Goal: Task Accomplishment & Management: Use online tool/utility

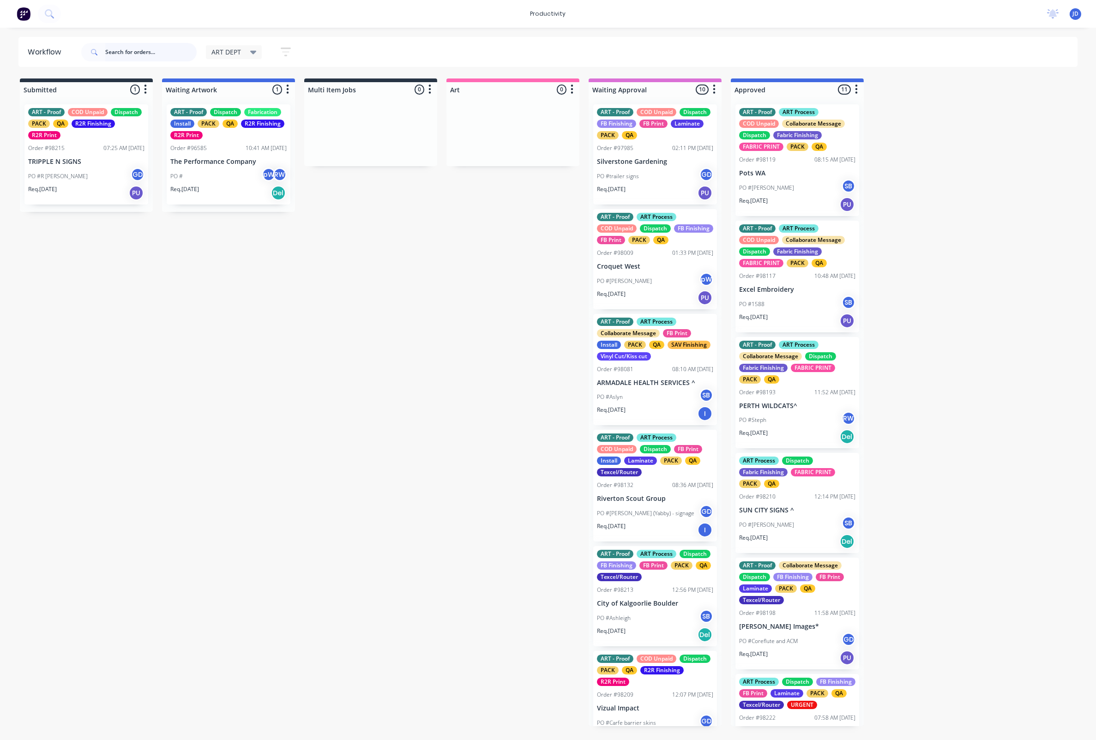
click at [157, 50] on input "text" at bounding box center [150, 52] width 91 height 18
type input "98223"
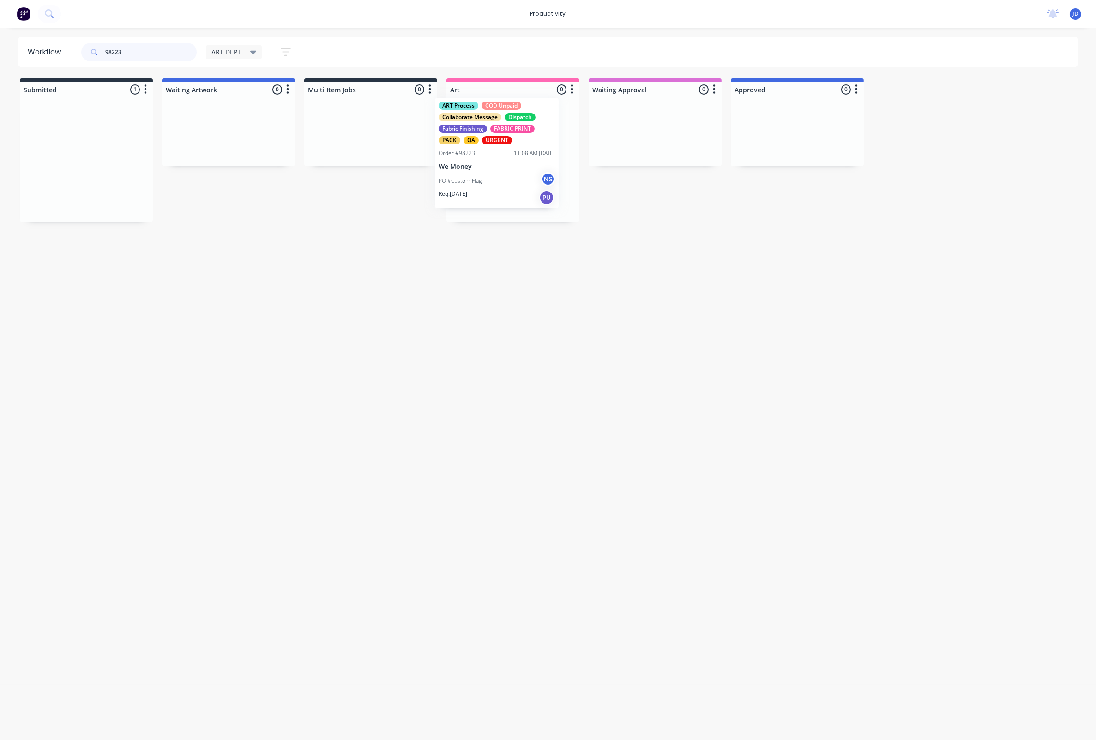
drag, startPoint x: 89, startPoint y: 151, endPoint x: 525, endPoint y: 144, distance: 435.9
click at [510, 170] on p "We Money" at bounding box center [513, 173] width 116 height 8
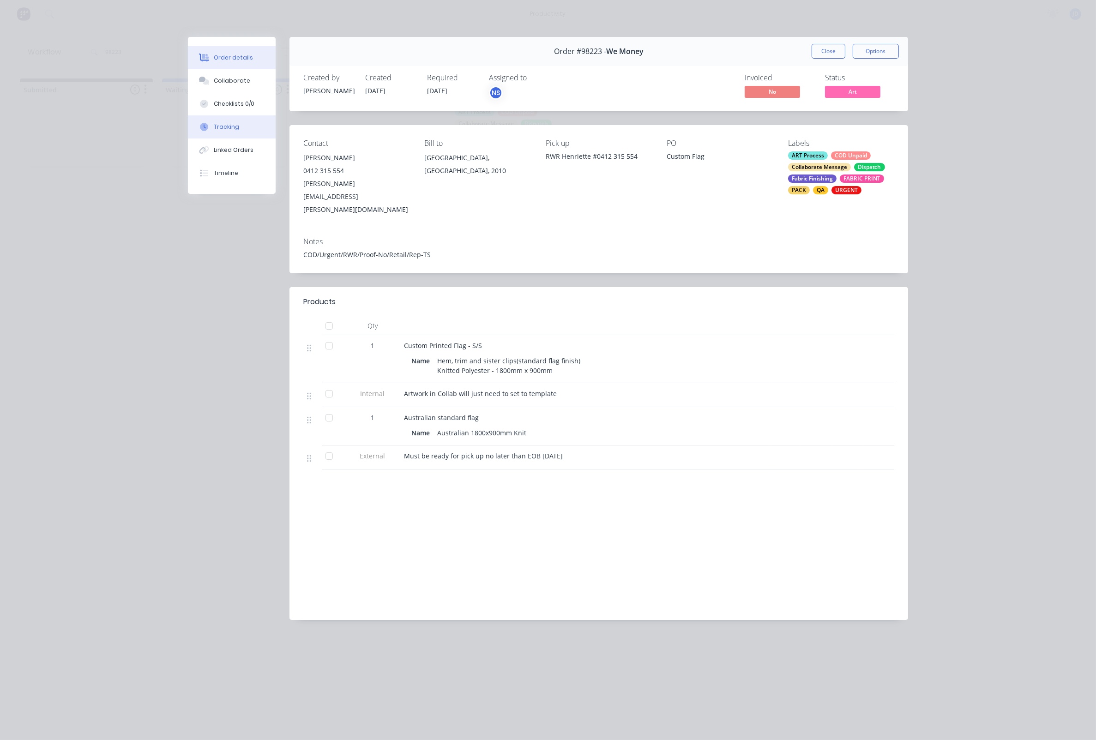
click at [224, 139] on button "Tracking" at bounding box center [232, 126] width 88 height 23
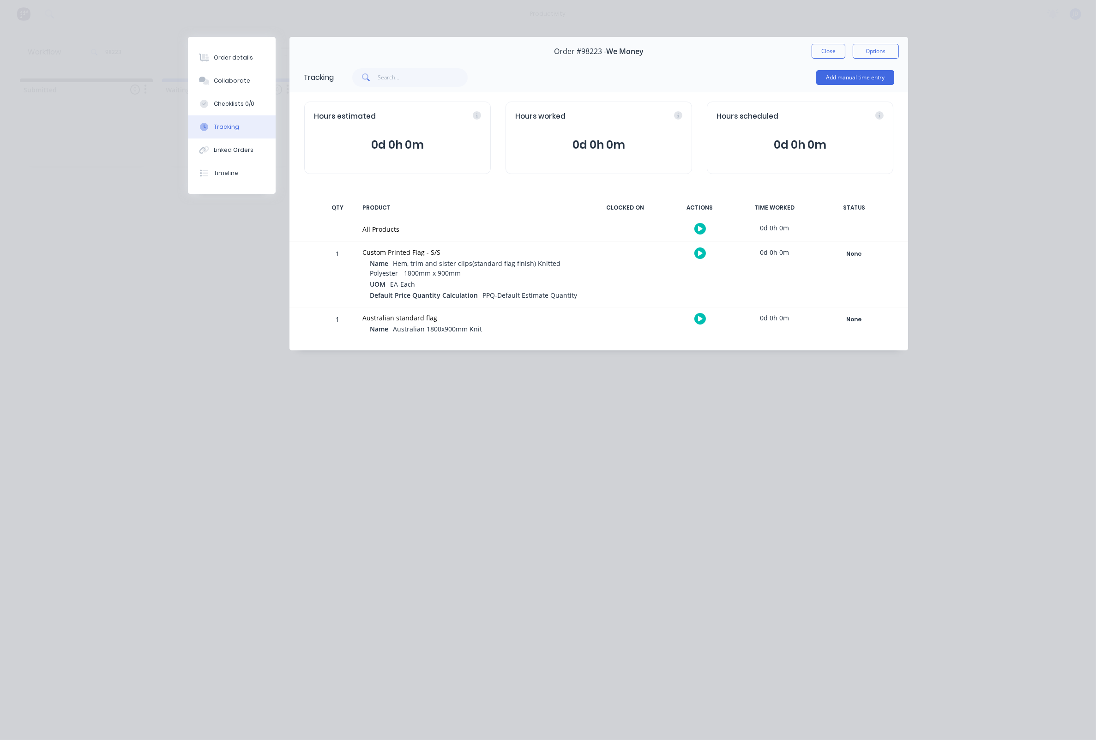
click at [702, 252] on icon at bounding box center [700, 253] width 5 height 5
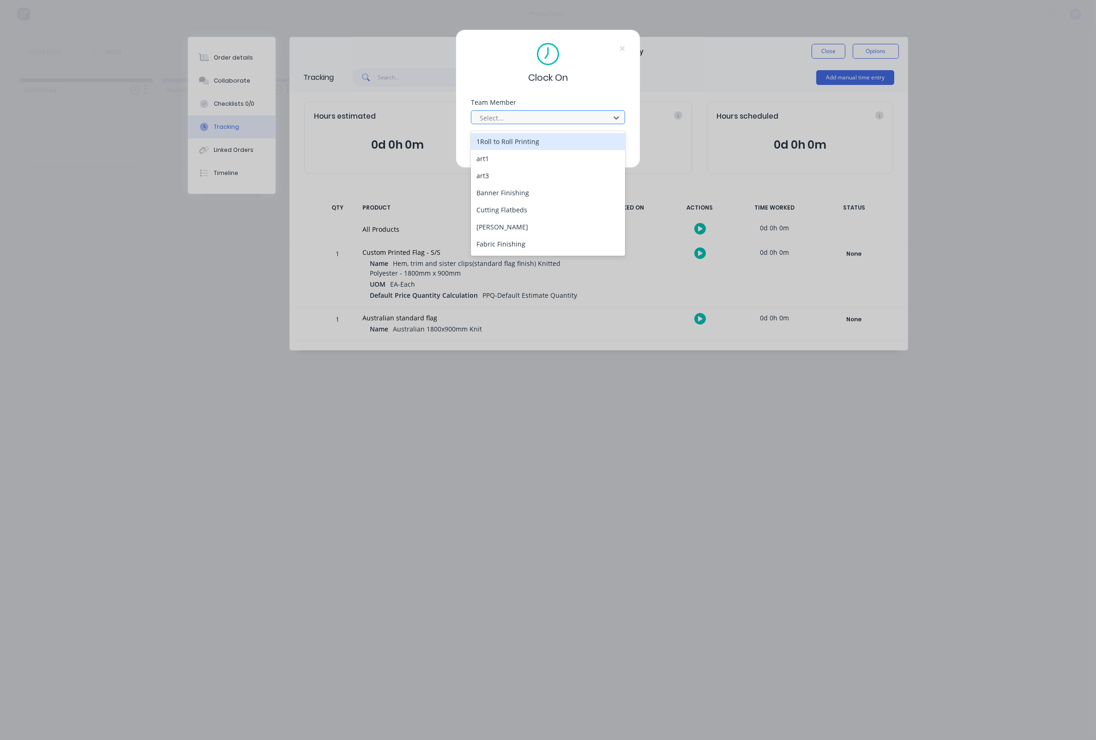
click at [491, 116] on div "Select..." at bounding box center [542, 118] width 125 height 10
click at [489, 199] on div "[PERSON_NAME]" at bounding box center [548, 201] width 154 height 17
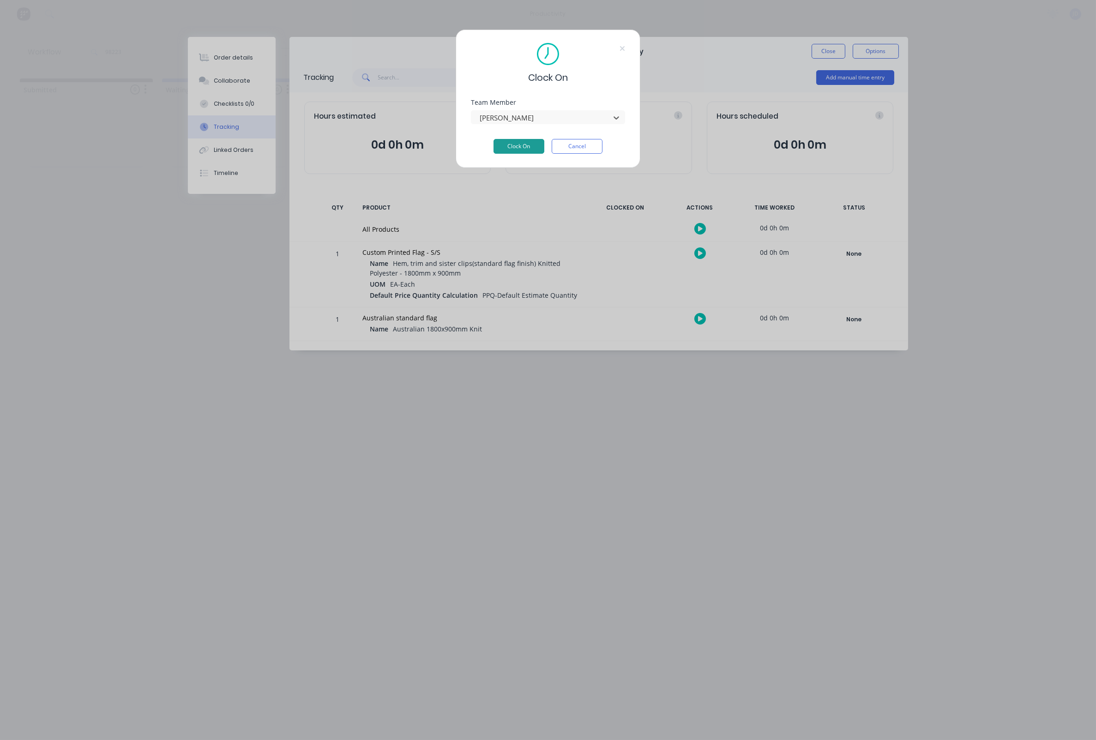
click at [528, 149] on button "Clock On" at bounding box center [519, 146] width 51 height 15
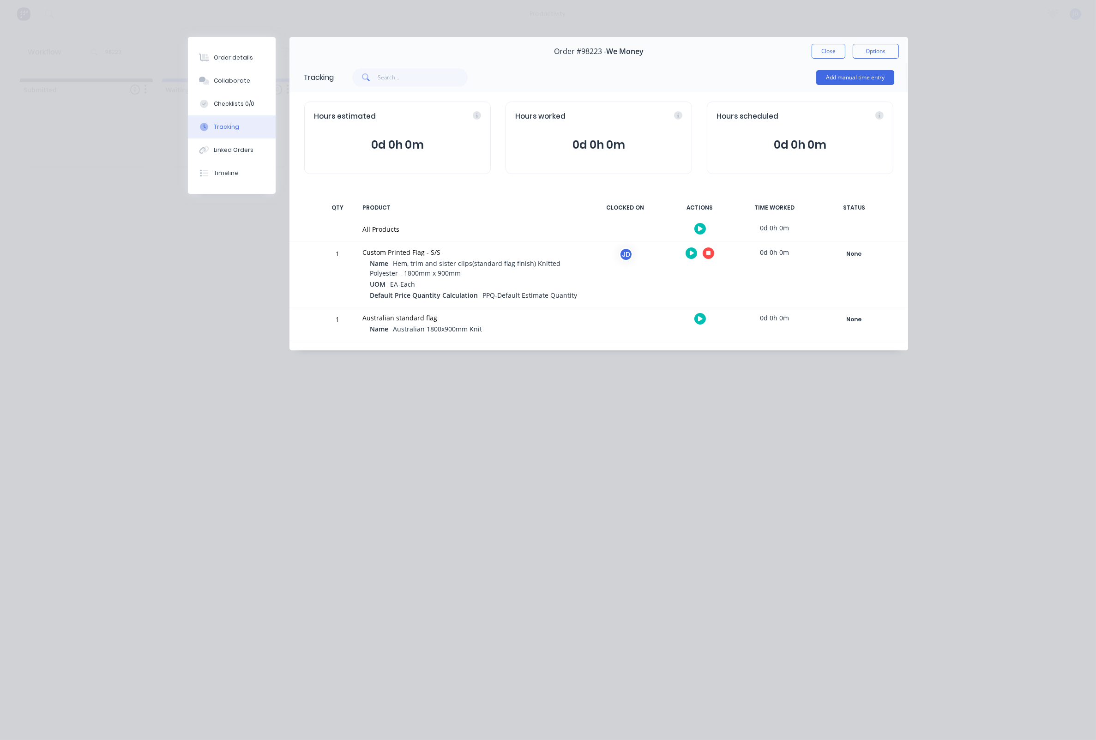
click at [706, 256] on icon at bounding box center [708, 253] width 5 height 6
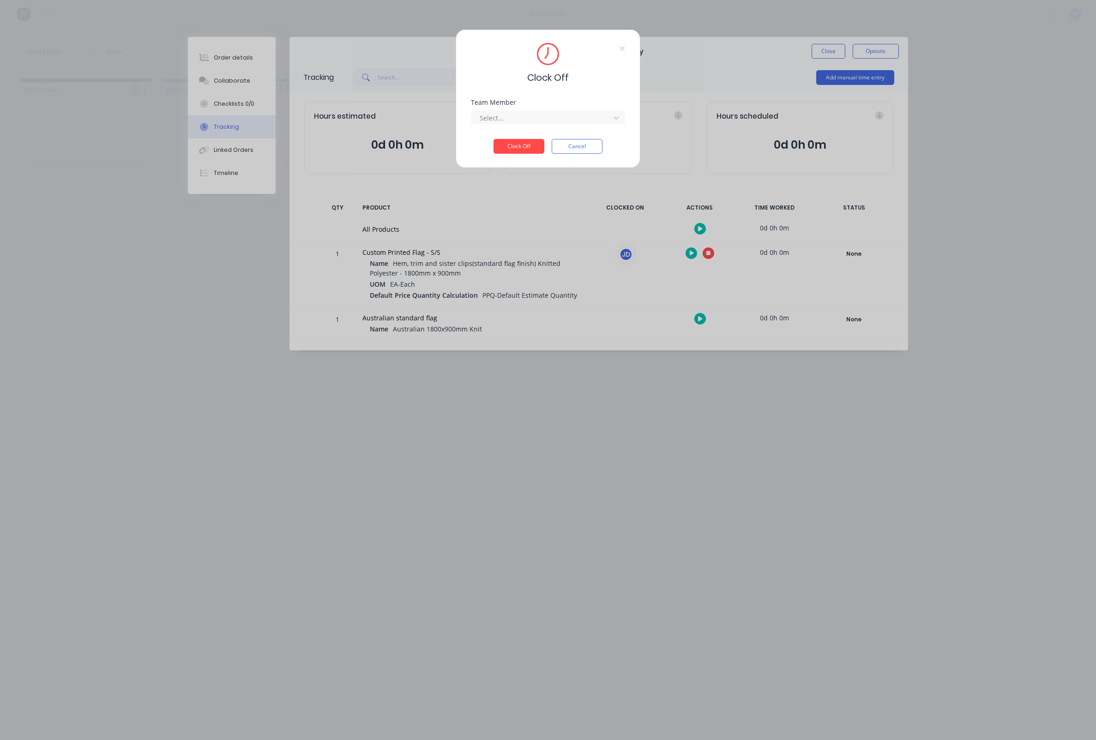
click at [571, 111] on div "Select..." at bounding box center [548, 116] width 154 height 16
click at [573, 117] on div at bounding box center [542, 118] width 127 height 12
drag, startPoint x: 497, startPoint y: 135, endPoint x: 503, endPoint y: 147, distance: 13.2
click at [497, 135] on div "[PERSON_NAME]" at bounding box center [548, 141] width 154 height 17
drag, startPoint x: 503, startPoint y: 147, endPoint x: 510, endPoint y: 147, distance: 6.9
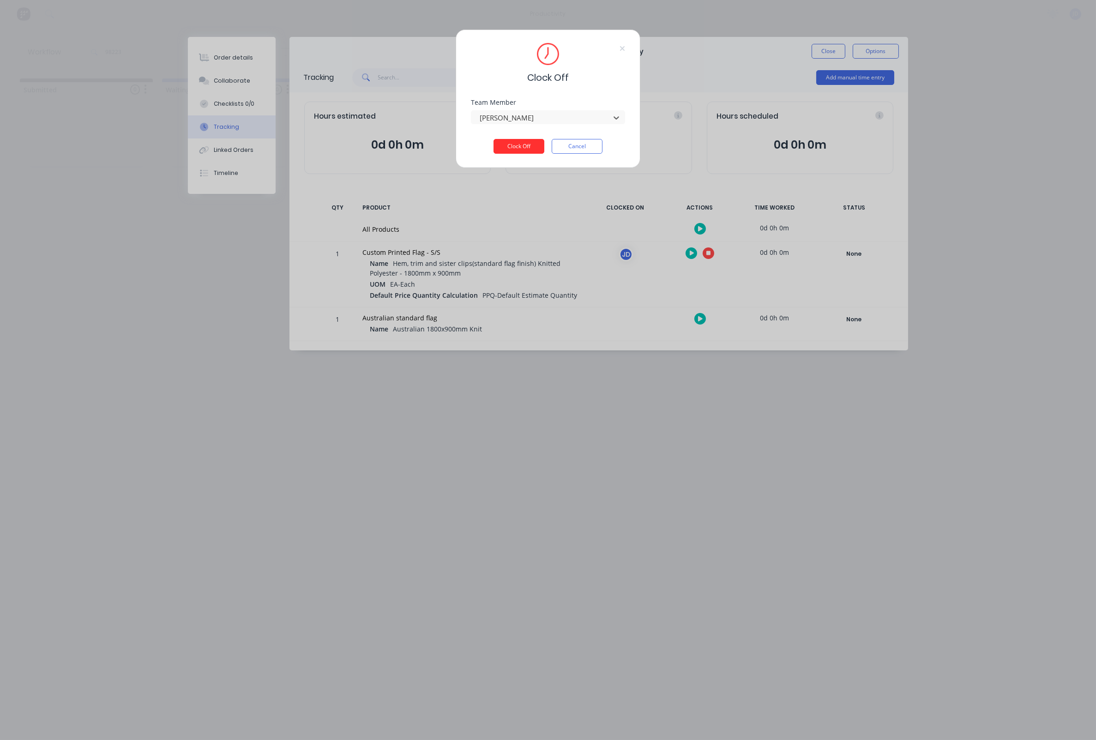
click at [503, 147] on button "Clock Off" at bounding box center [519, 146] width 51 height 15
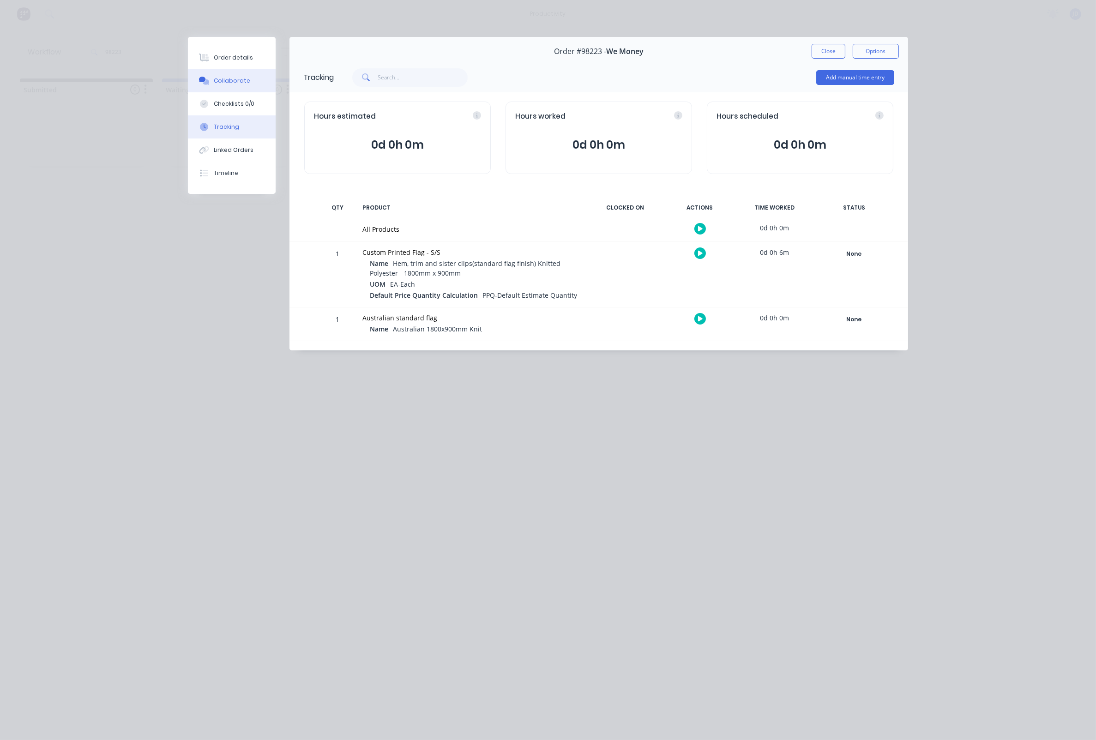
click at [235, 85] on div "Collaborate" at bounding box center [232, 81] width 36 height 8
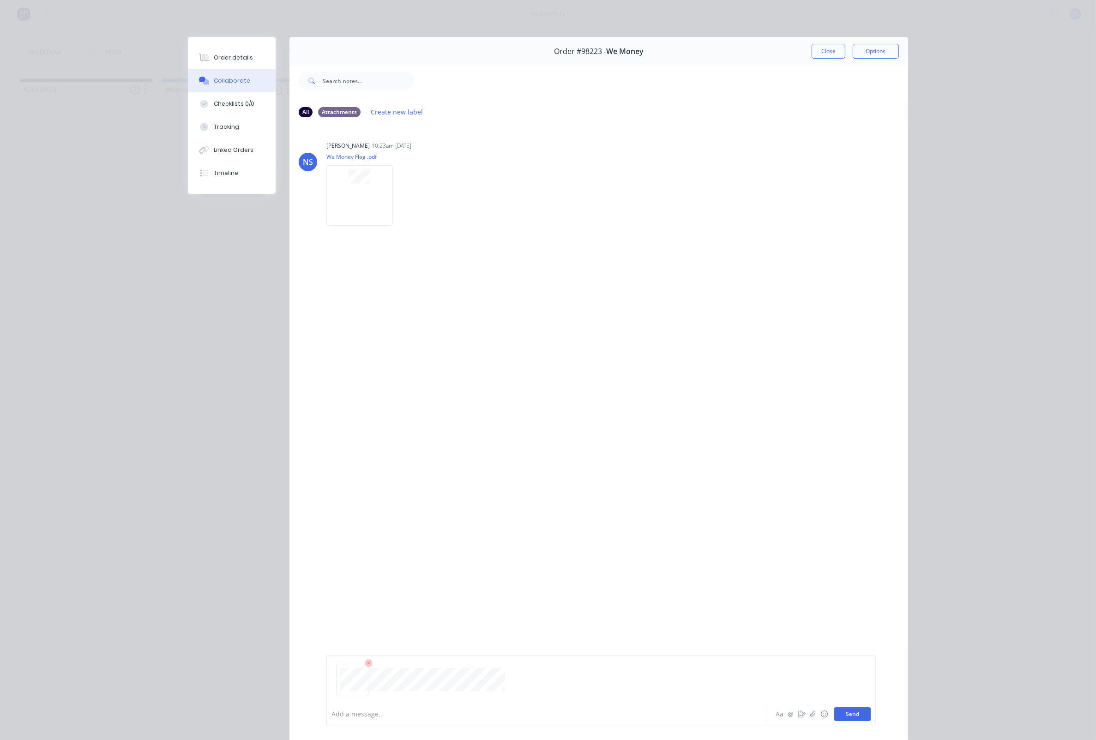
click at [848, 713] on button "Send" at bounding box center [852, 714] width 36 height 14
click at [818, 56] on button "Close" at bounding box center [829, 51] width 34 height 15
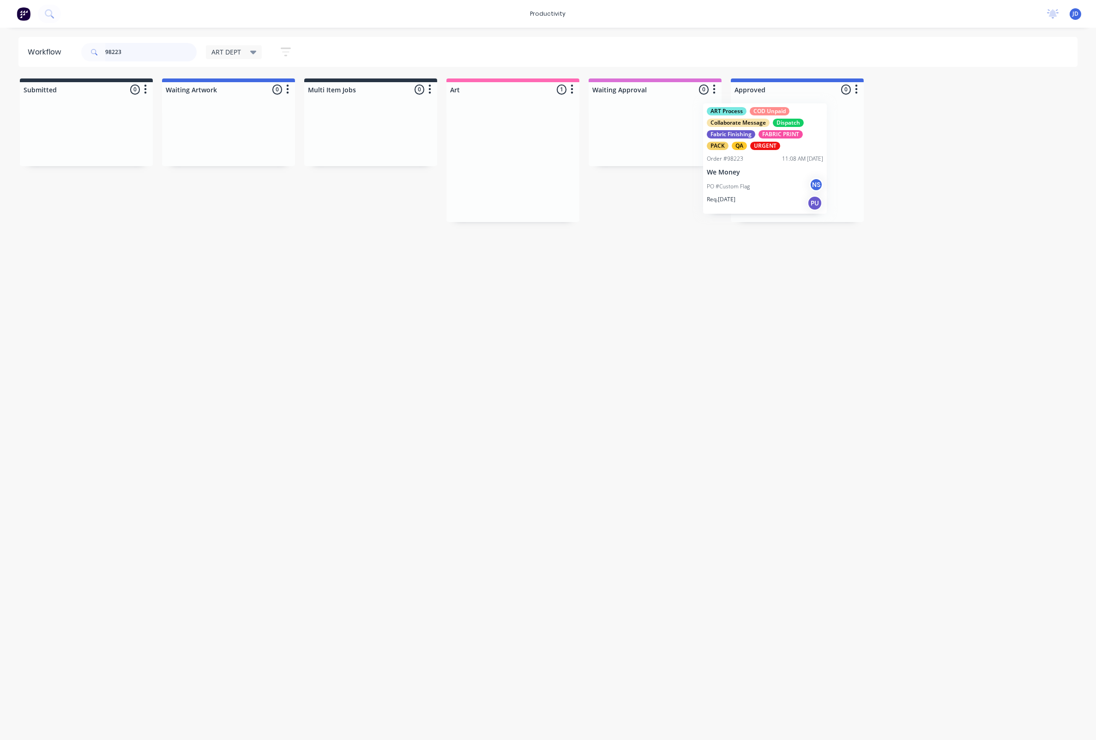
drag, startPoint x: 550, startPoint y: 153, endPoint x: 803, endPoint y: 152, distance: 253.0
